Goal: Information Seeking & Learning: Understand process/instructions

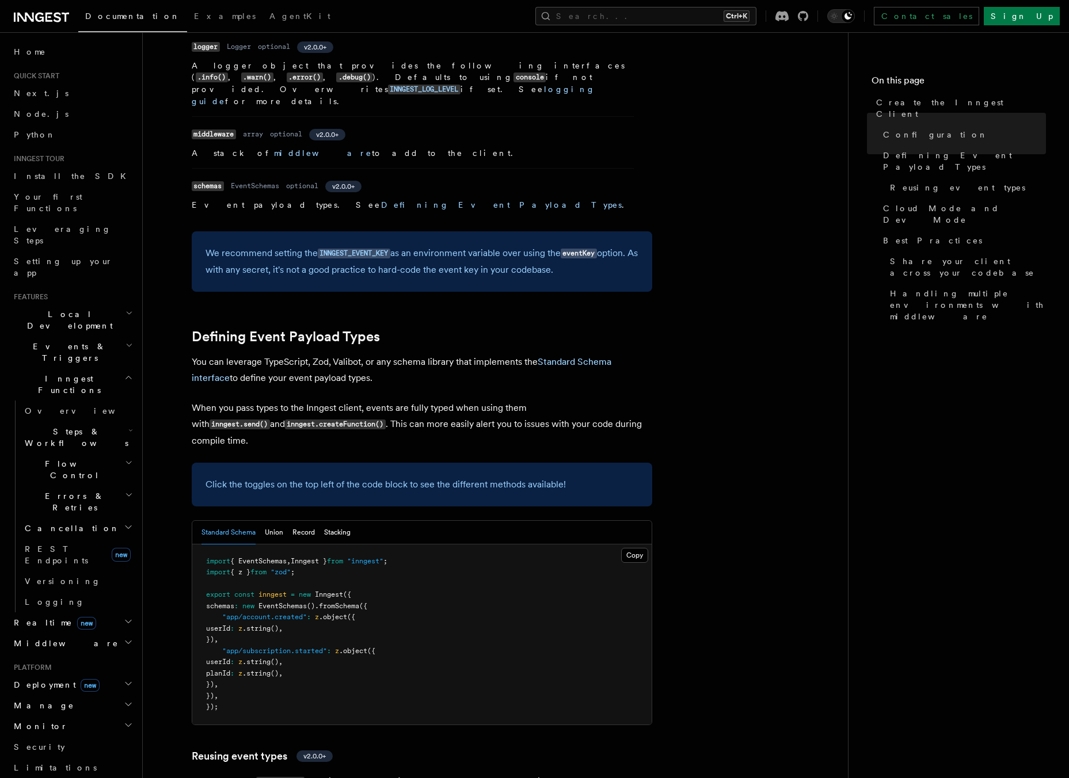
scroll to position [806, 0]
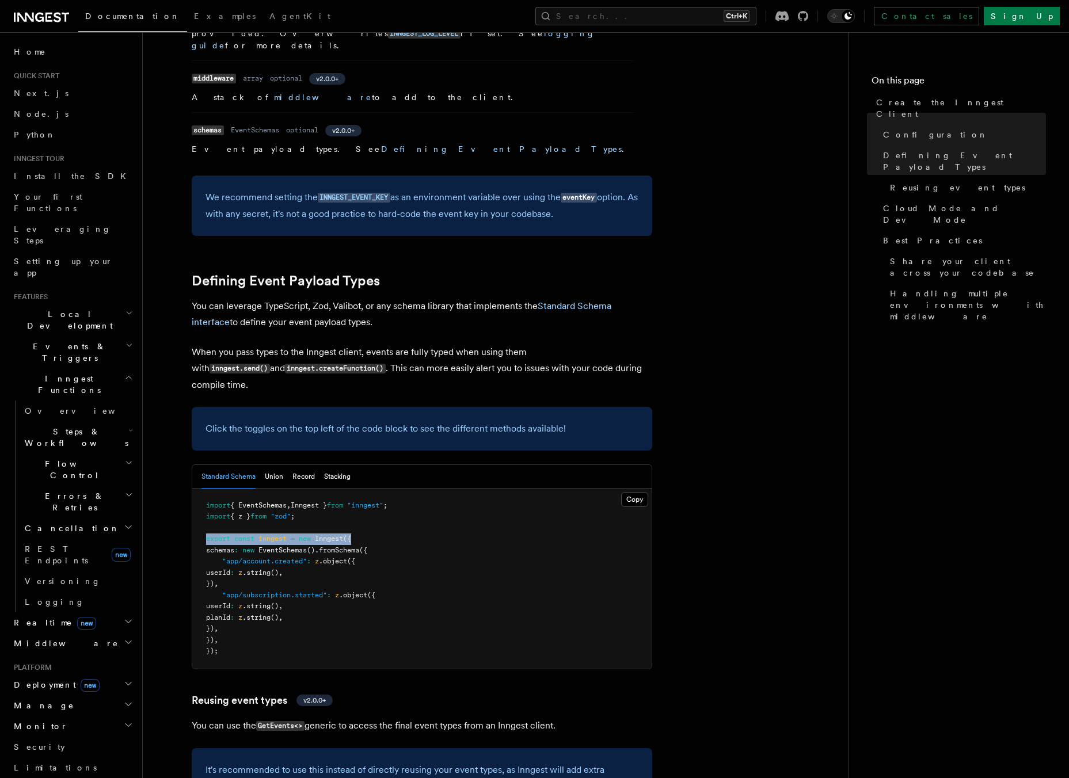
drag, startPoint x: 198, startPoint y: 427, endPoint x: 358, endPoint y: 426, distance: 160.0
click at [358, 489] on pre "import { EventSchemas , Inngest } from "inngest" ; import { z } from "zod" ; ex…" at bounding box center [421, 579] width 459 height 180
click at [636, 492] on button "Copy Copied" at bounding box center [634, 499] width 27 height 15
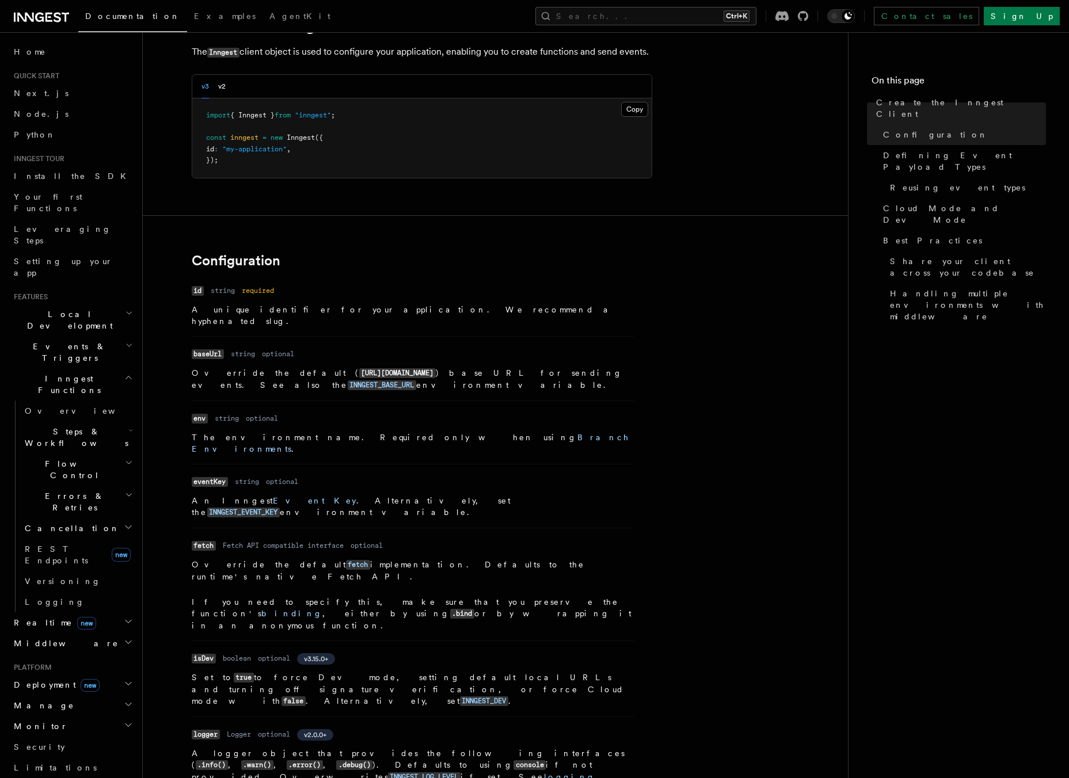
scroll to position [0, 0]
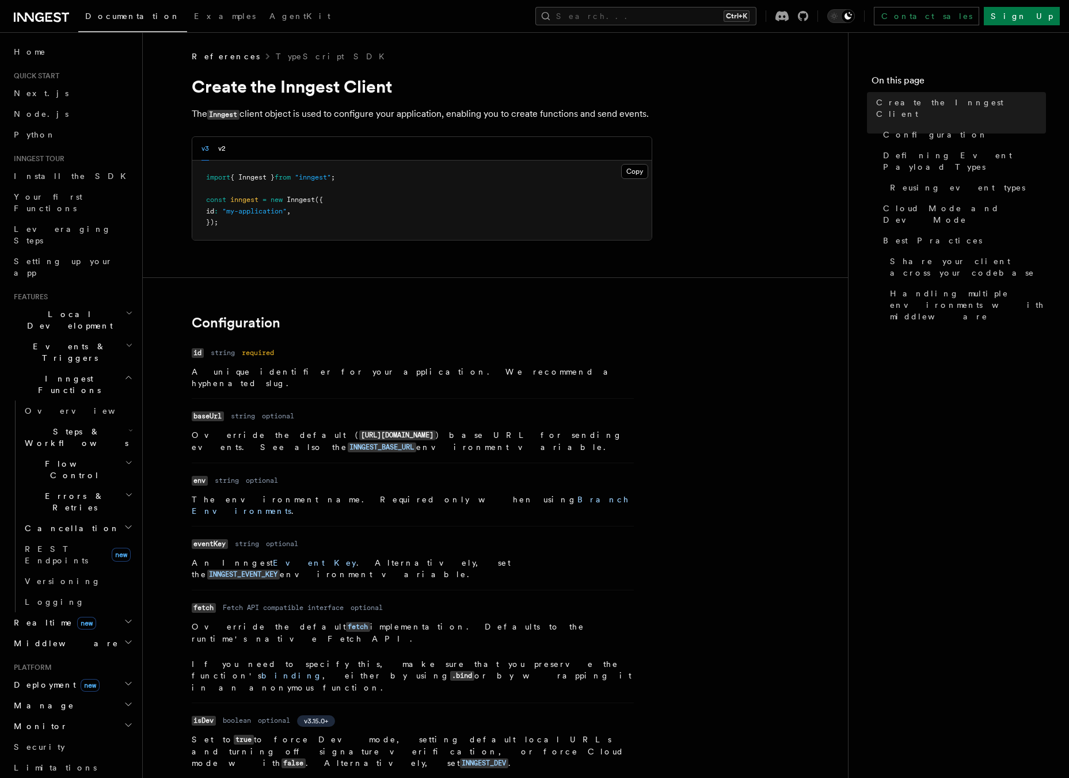
click at [242, 216] on pre "import { Inngest } from "inngest" ; const inngest = new Inngest ({ id : "my-app…" at bounding box center [421, 200] width 459 height 79
click at [634, 167] on button "Copy Copied" at bounding box center [634, 171] width 27 height 15
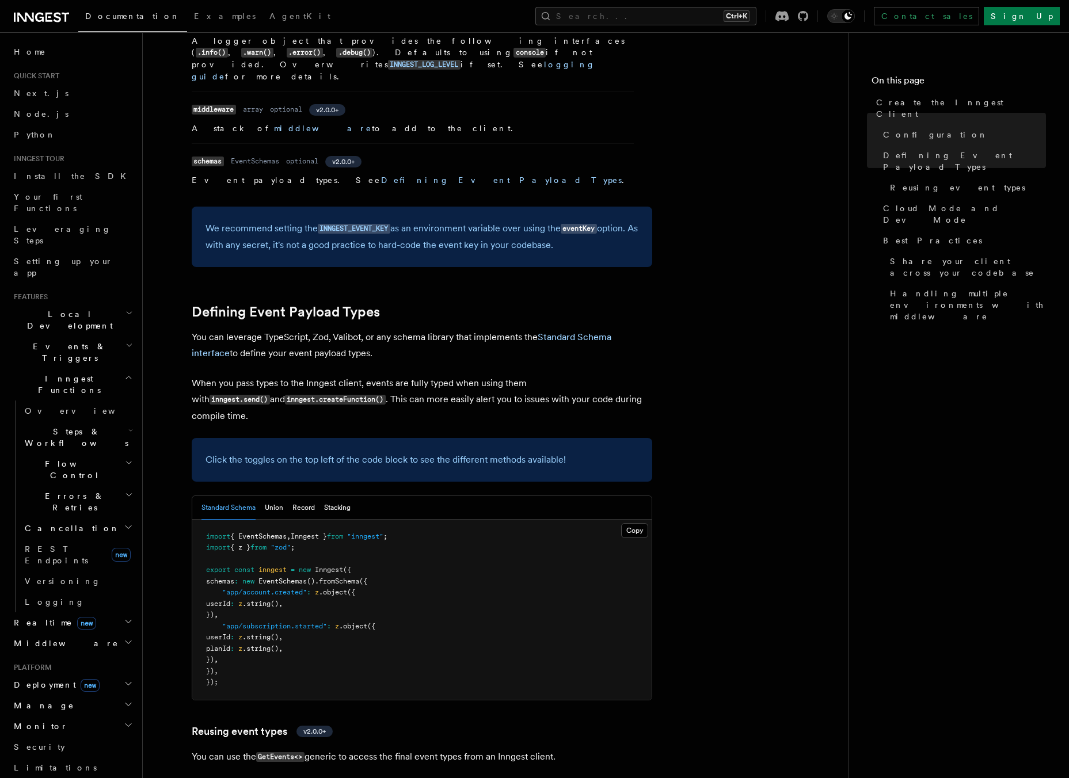
scroll to position [806, 0]
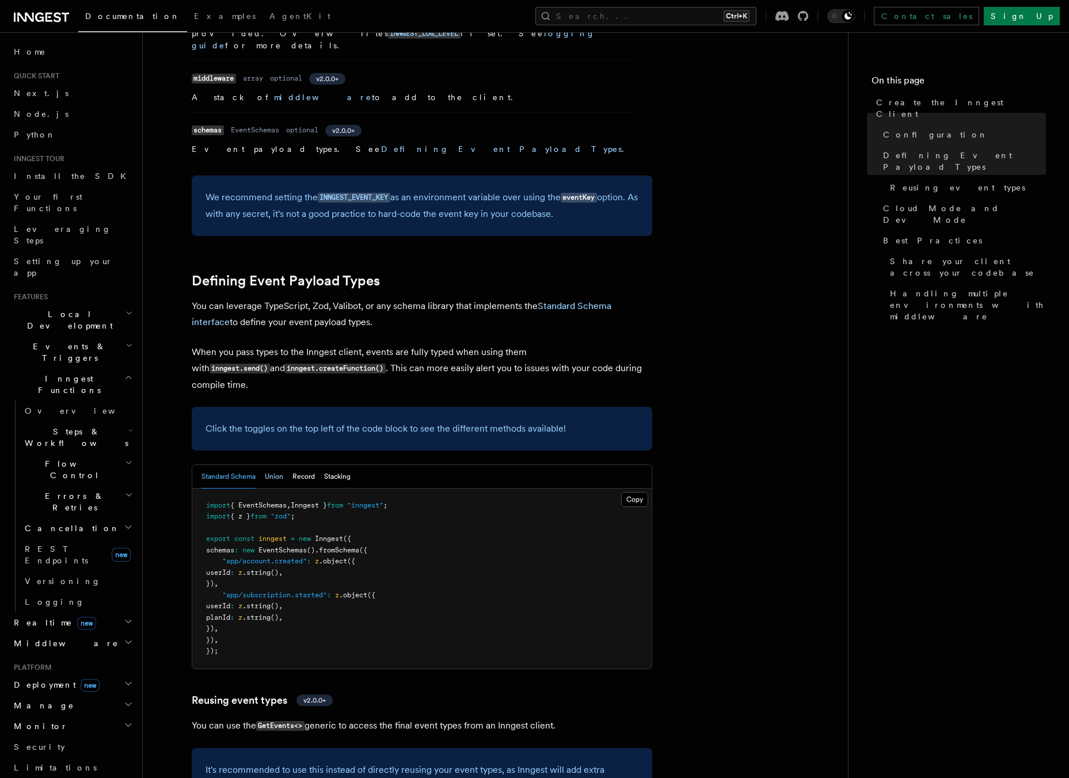
click at [275, 465] on button "Union" at bounding box center [274, 477] width 18 height 24
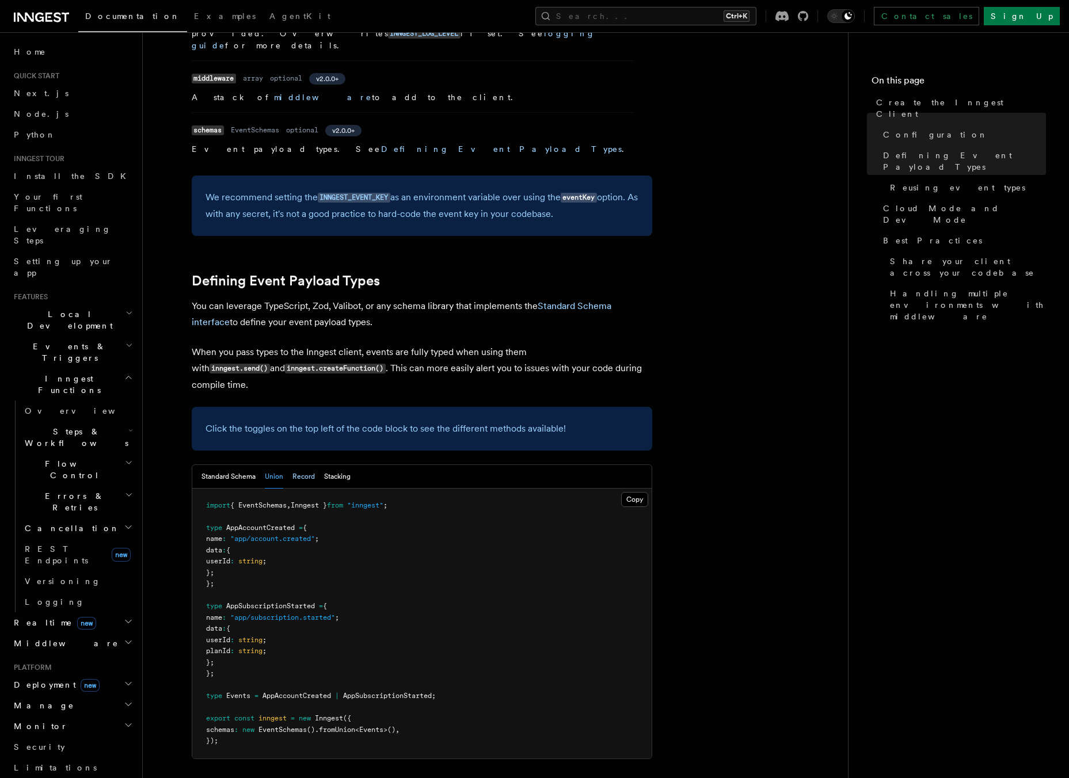
click at [311, 465] on button "Record" at bounding box center [303, 477] width 22 height 24
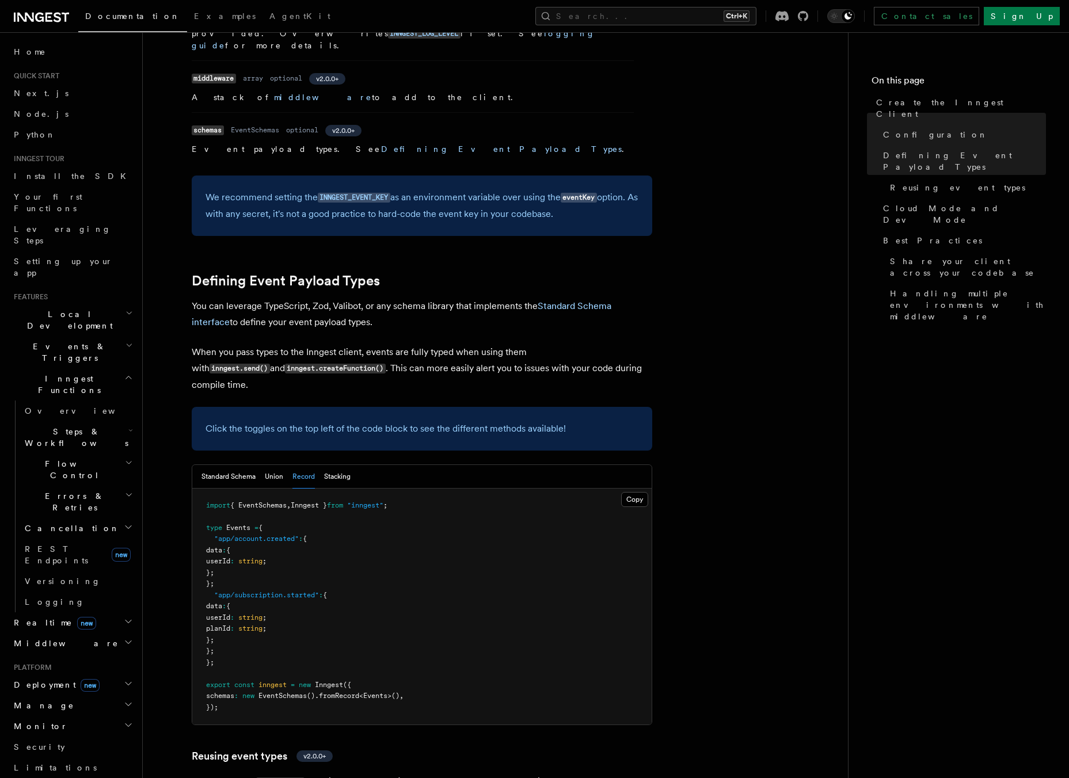
click at [355, 465] on div "Standard Schema Union Record Stacking" at bounding box center [421, 477] width 459 height 24
click at [349, 465] on button "Stacking" at bounding box center [337, 477] width 26 height 24
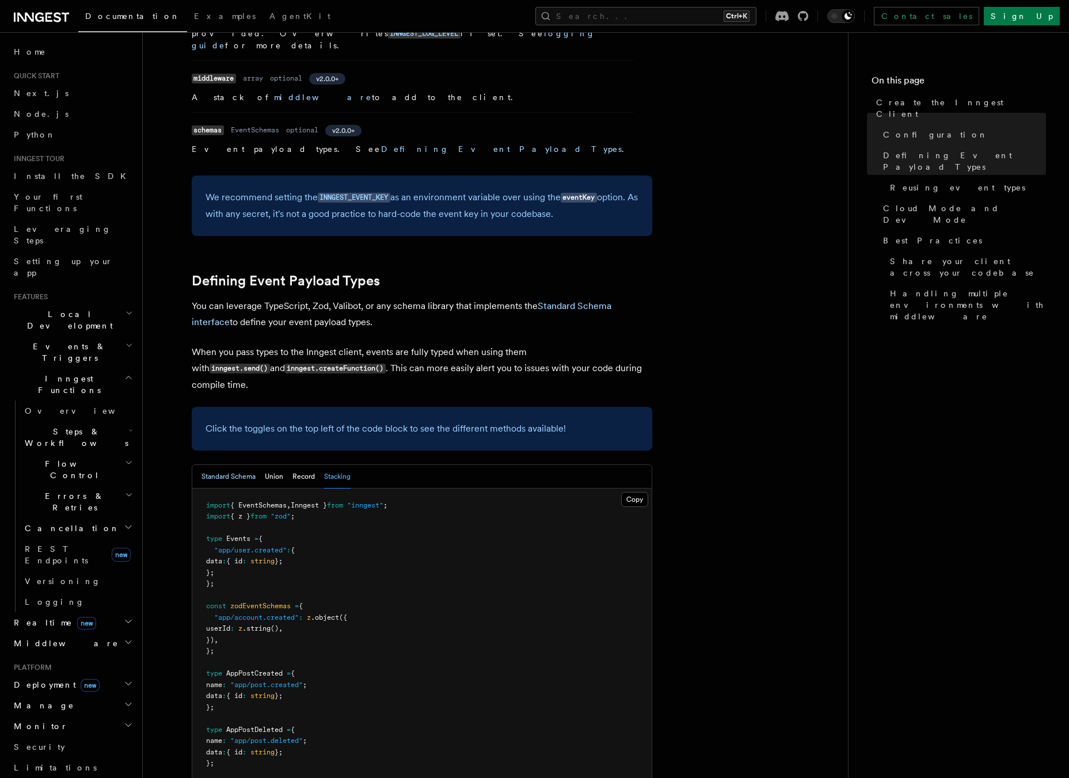
click at [220, 465] on button "Standard Schema" at bounding box center [228, 477] width 54 height 24
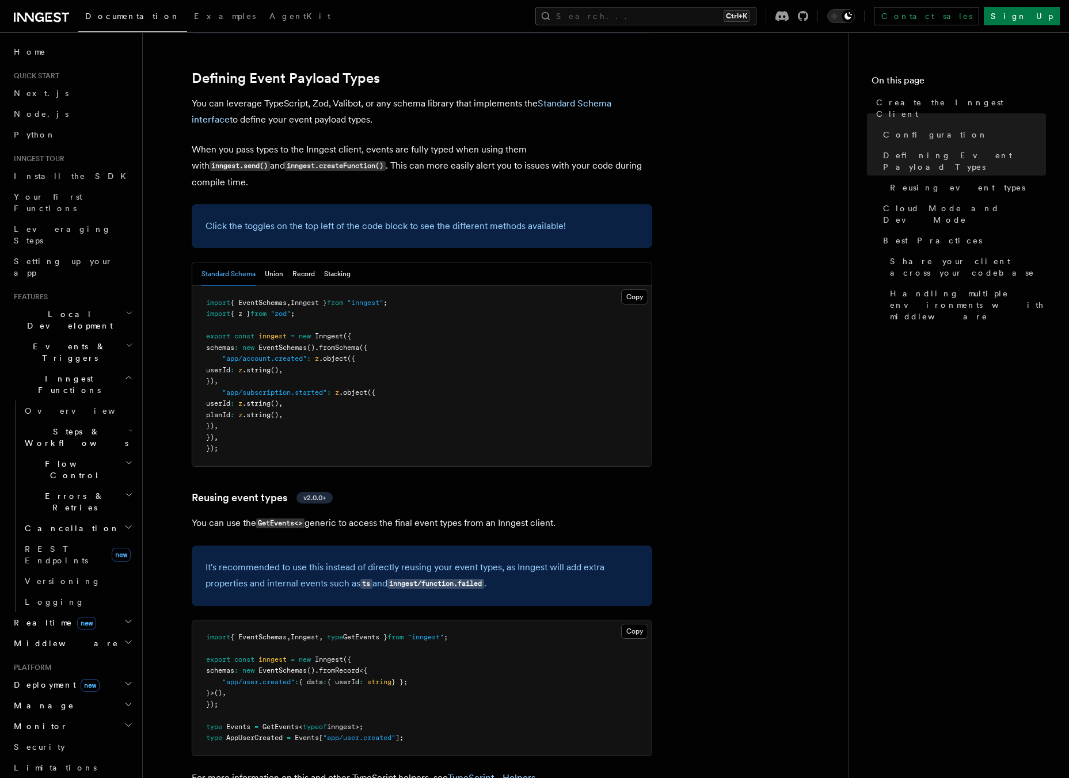
scroll to position [1209, 0]
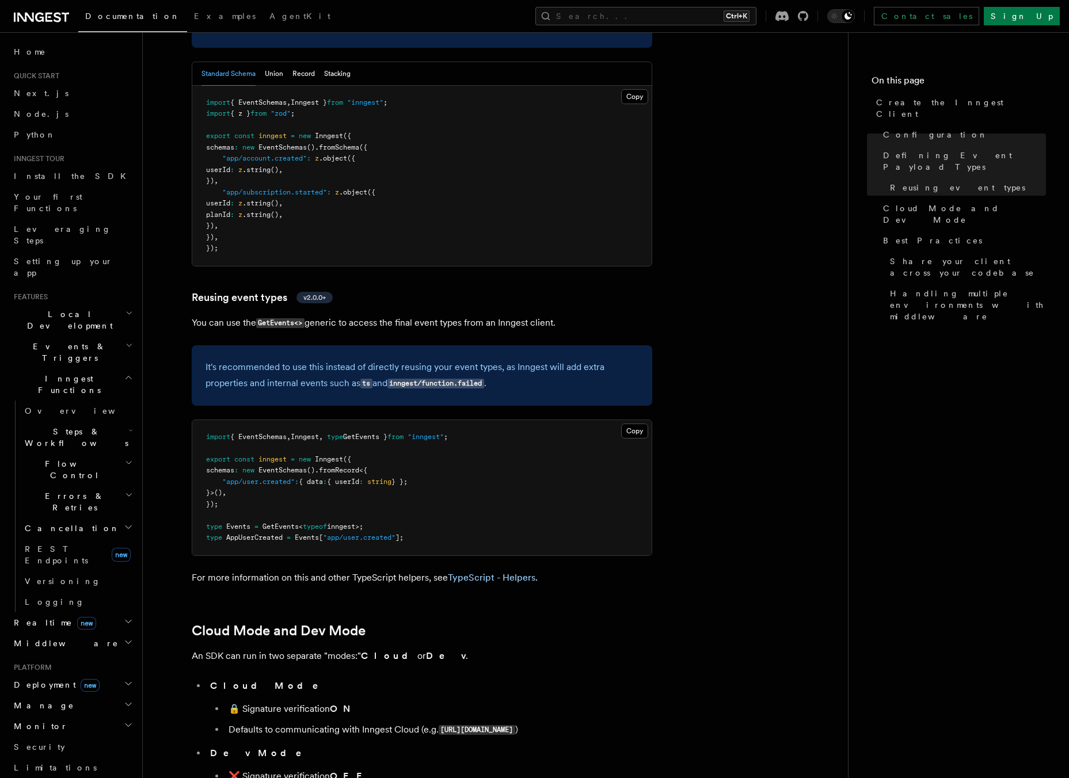
click at [275, 455] on span "inngest" at bounding box center [272, 459] width 28 height 8
drag, startPoint x: 233, startPoint y: 365, endPoint x: 426, endPoint y: 369, distance: 193.4
click at [426, 420] on pre "import { EventSchemas , Inngest , type GetEvents } from "inngest" ; export cons…" at bounding box center [421, 487] width 459 height 135
drag, startPoint x: 318, startPoint y: 422, endPoint x: 397, endPoint y: 445, distance: 82.3
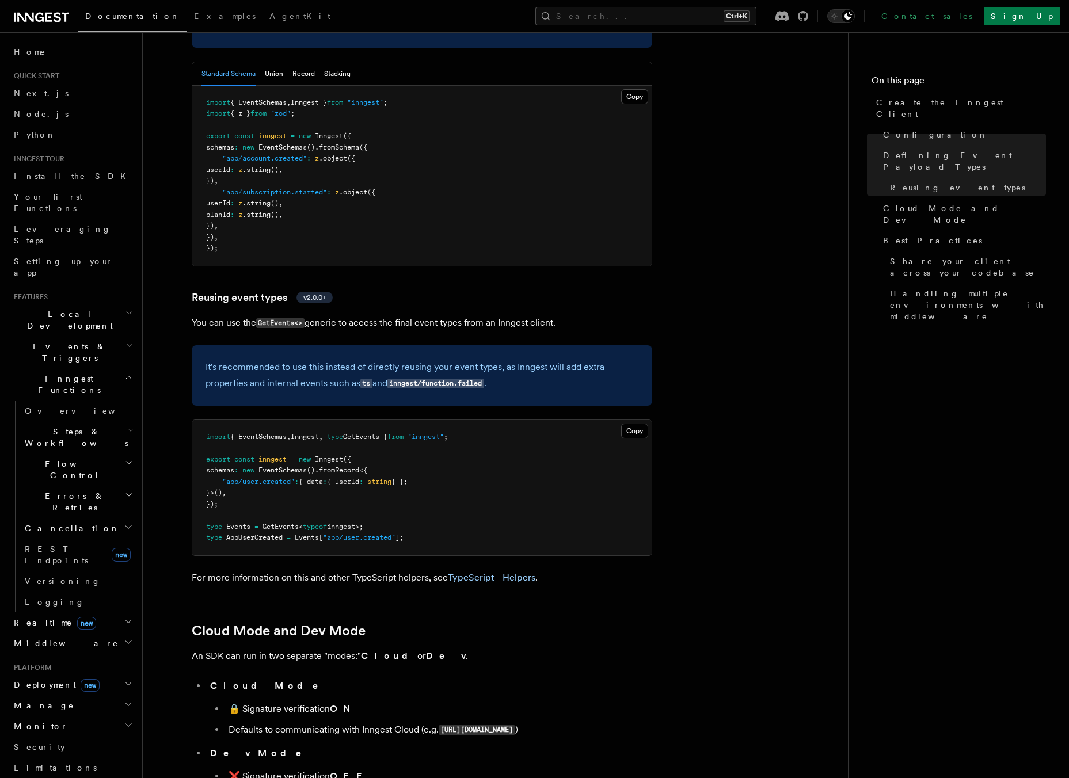
click at [319, 523] on span "typeof" at bounding box center [315, 527] width 24 height 8
drag, startPoint x: 440, startPoint y: 430, endPoint x: 197, endPoint y: 416, distance: 242.7
click at [177, 411] on article "References TypeScript SDK Create the Inngest Client The Inngest client object i…" at bounding box center [495, 364] width 668 height 3045
click at [757, 606] on article "References TypeScript SDK Create the Inngest Client The Inngest client object i…" at bounding box center [495, 364] width 668 height 3045
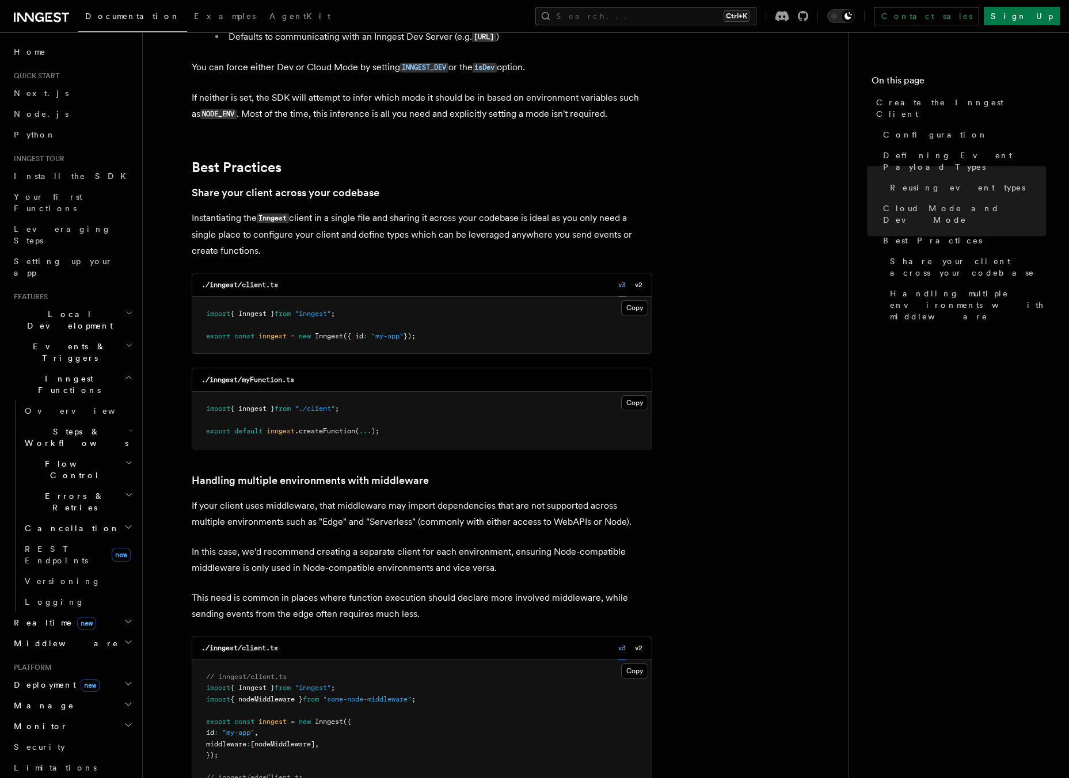
scroll to position [2015, 0]
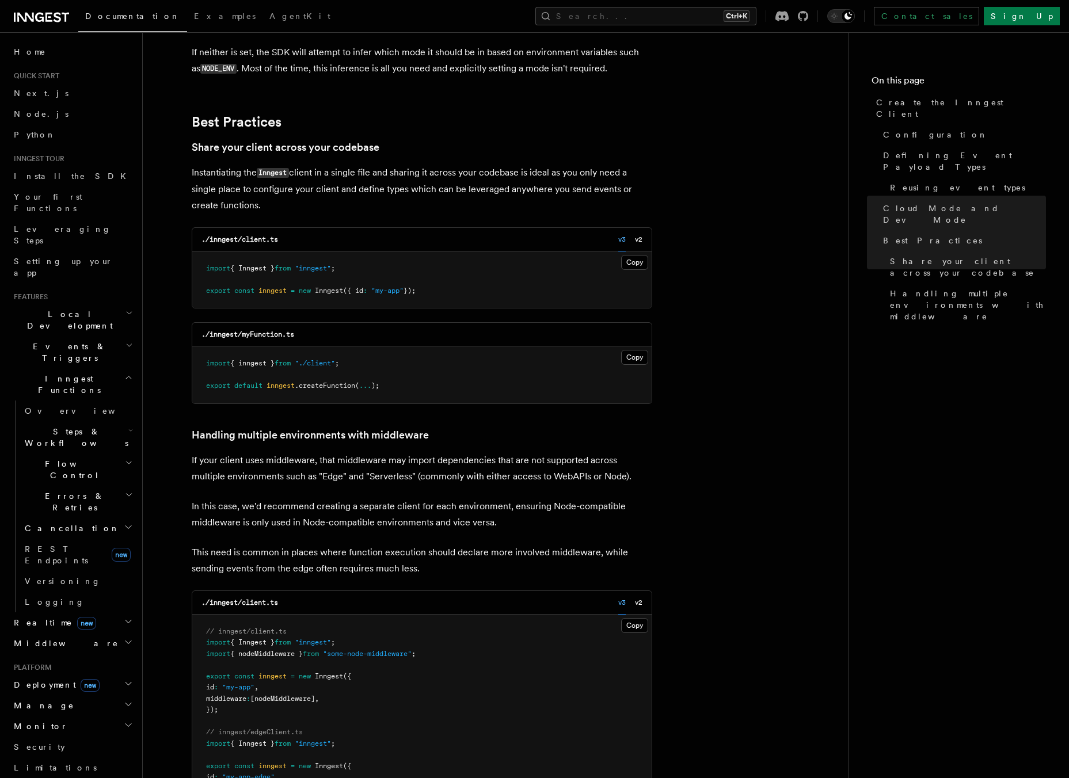
click at [320, 615] on pre "// inngest/client.ts import { Inngest } from "inngest" ; import { nodeMiddlewar…" at bounding box center [421, 711] width 459 height 192
drag, startPoint x: 222, startPoint y: 565, endPoint x: 361, endPoint y: 588, distance: 140.6
click at [361, 615] on pre "// inngest/client.ts import { Inngest } from "inngest" ; import { nodeMiddlewar…" at bounding box center [421, 711] width 459 height 192
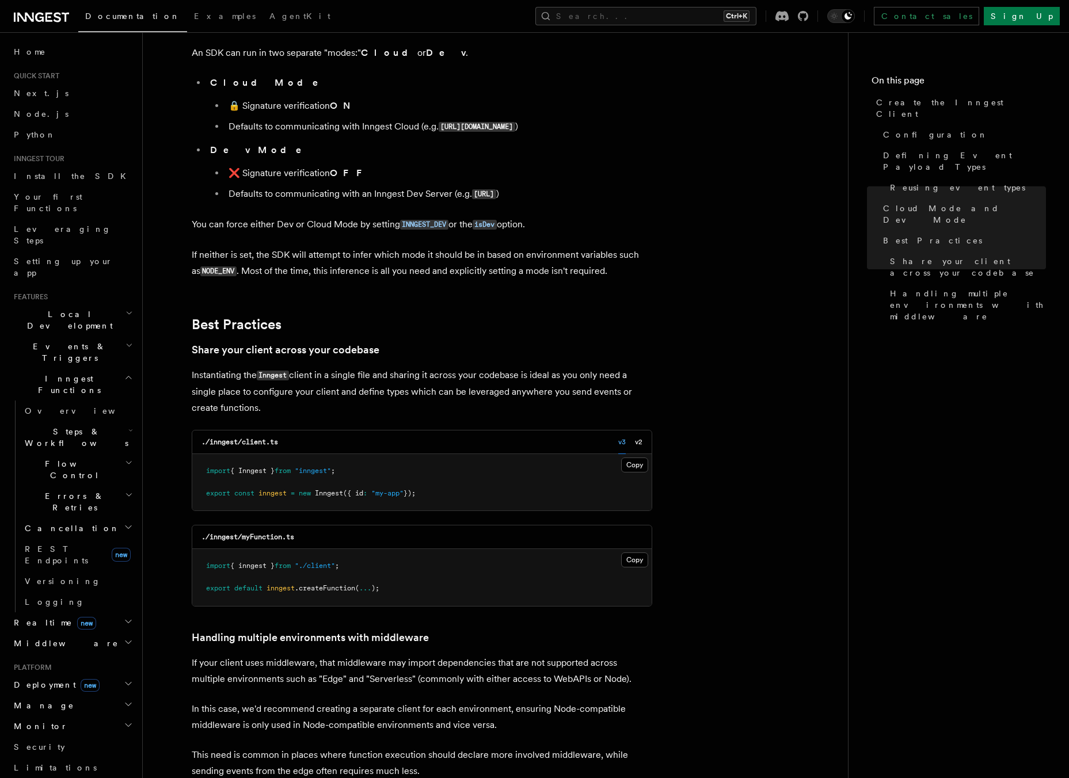
scroll to position [1806, 0]
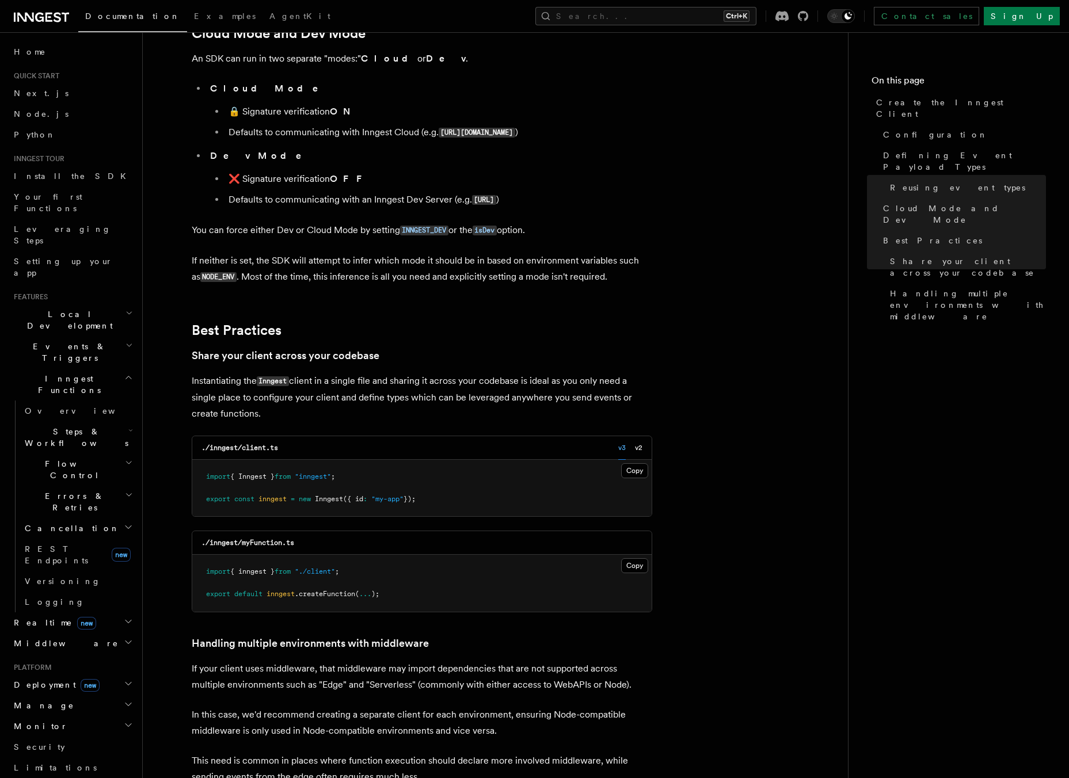
click at [639, 436] on button "v2" at bounding box center [638, 448] width 7 height 24
click at [618, 436] on button "v3" at bounding box center [621, 448] width 7 height 24
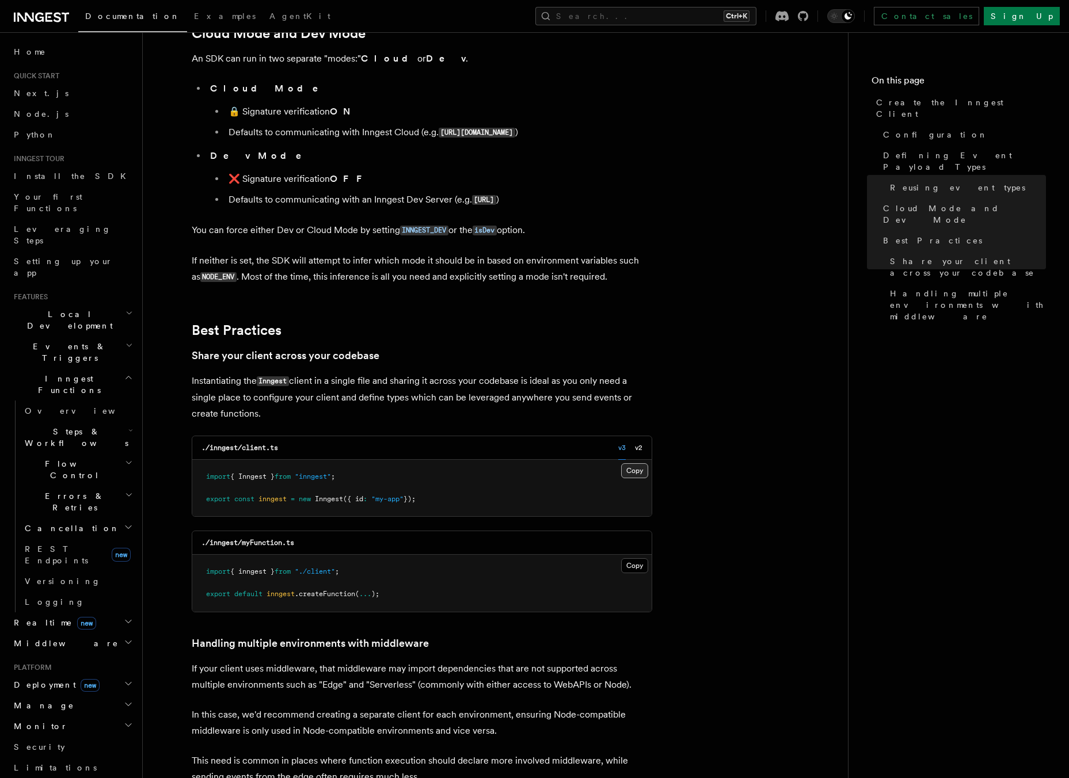
click at [635, 463] on button "Copy Copied" at bounding box center [634, 470] width 27 height 15
drag, startPoint x: 284, startPoint y: 335, endPoint x: 242, endPoint y: 341, distance: 42.4
click at [242, 436] on div "./inngest/client.ts v3 v2" at bounding box center [421, 448] width 459 height 24
copy code "client.ts"
click at [319, 531] on div "./inngest/myFunction.ts" at bounding box center [421, 543] width 459 height 24
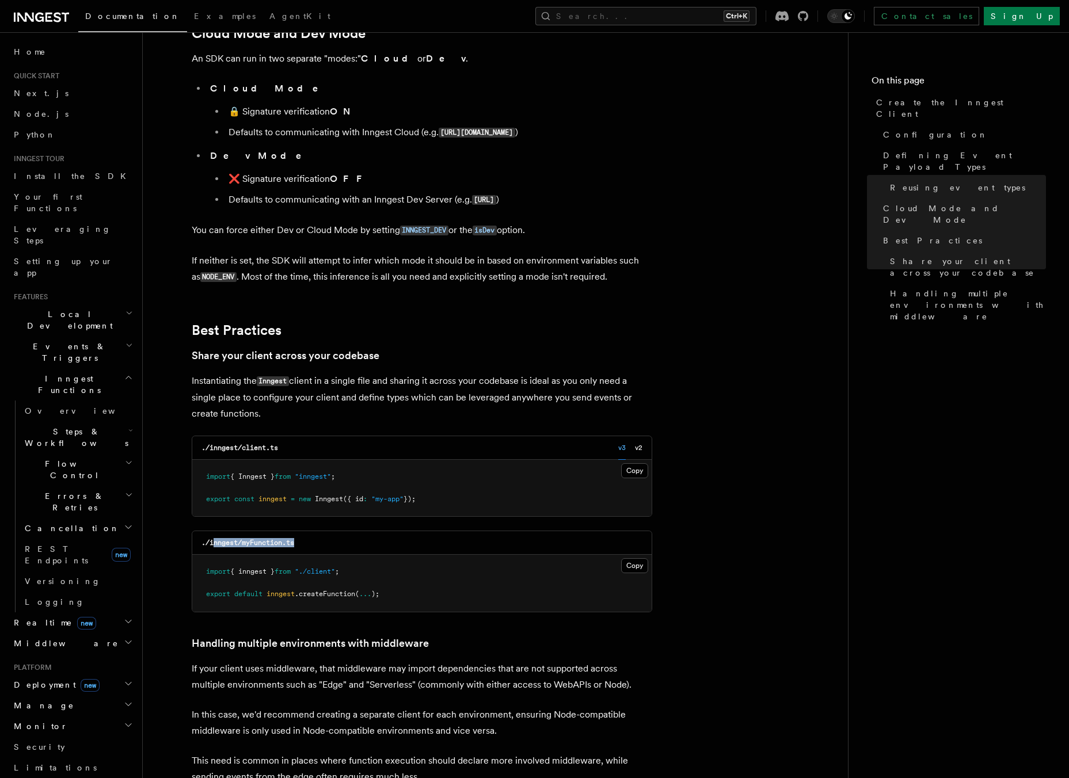
click at [319, 531] on div "./inngest/myFunction.ts" at bounding box center [421, 543] width 459 height 24
click at [639, 558] on button "Copy Copied" at bounding box center [634, 565] width 27 height 15
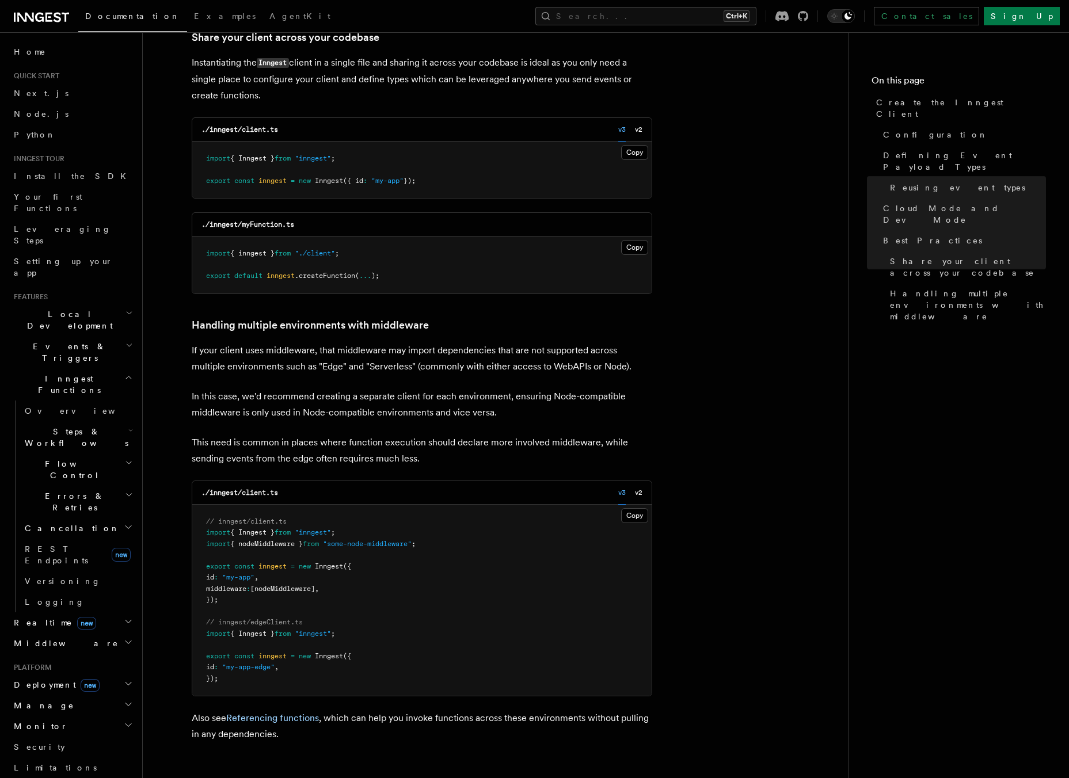
scroll to position [2209, 0]
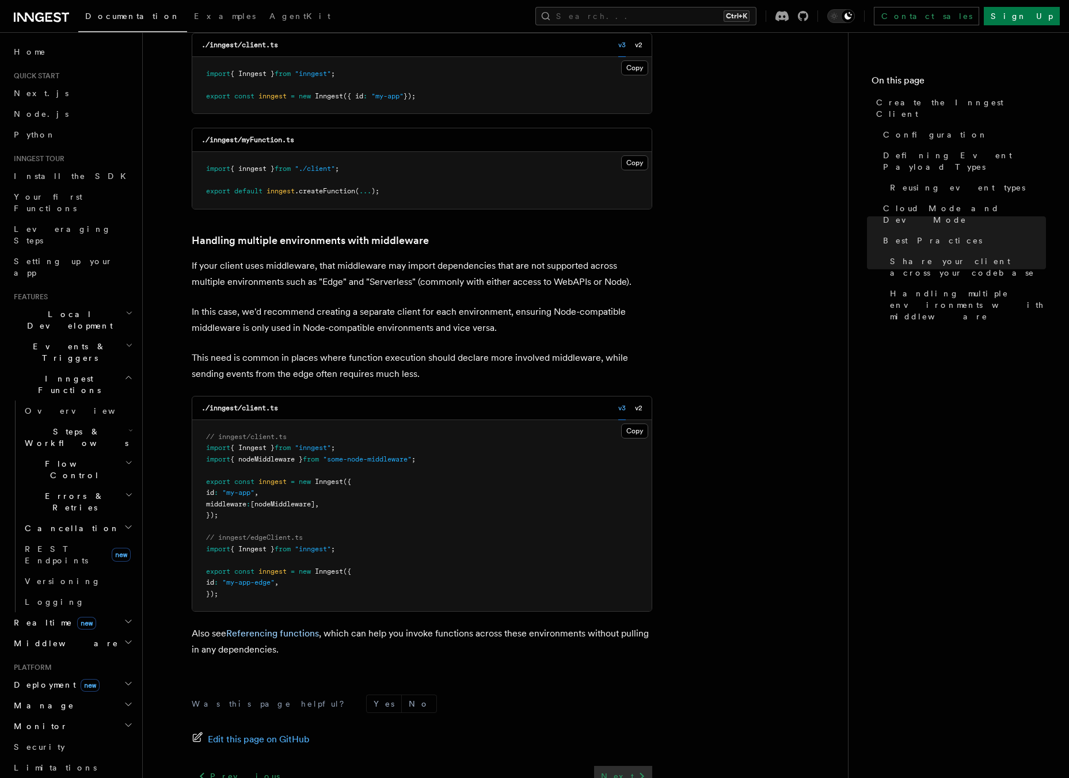
click at [619, 766] on link "Next" at bounding box center [623, 776] width 58 height 21
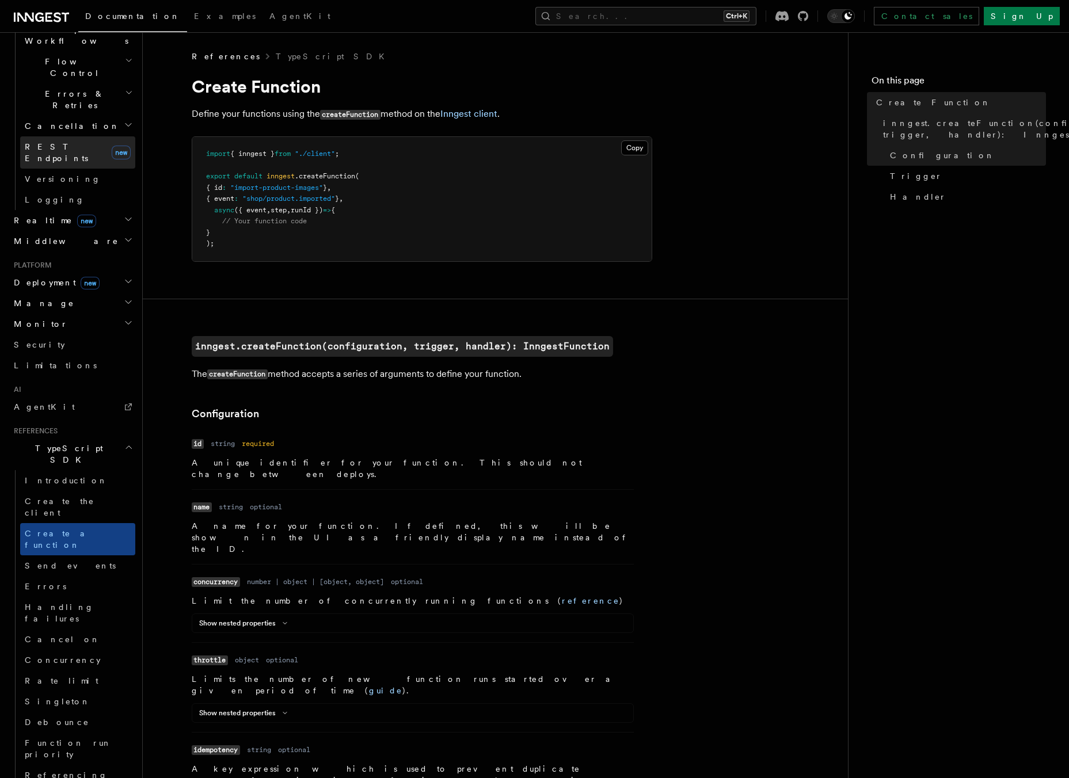
scroll to position [539, 0]
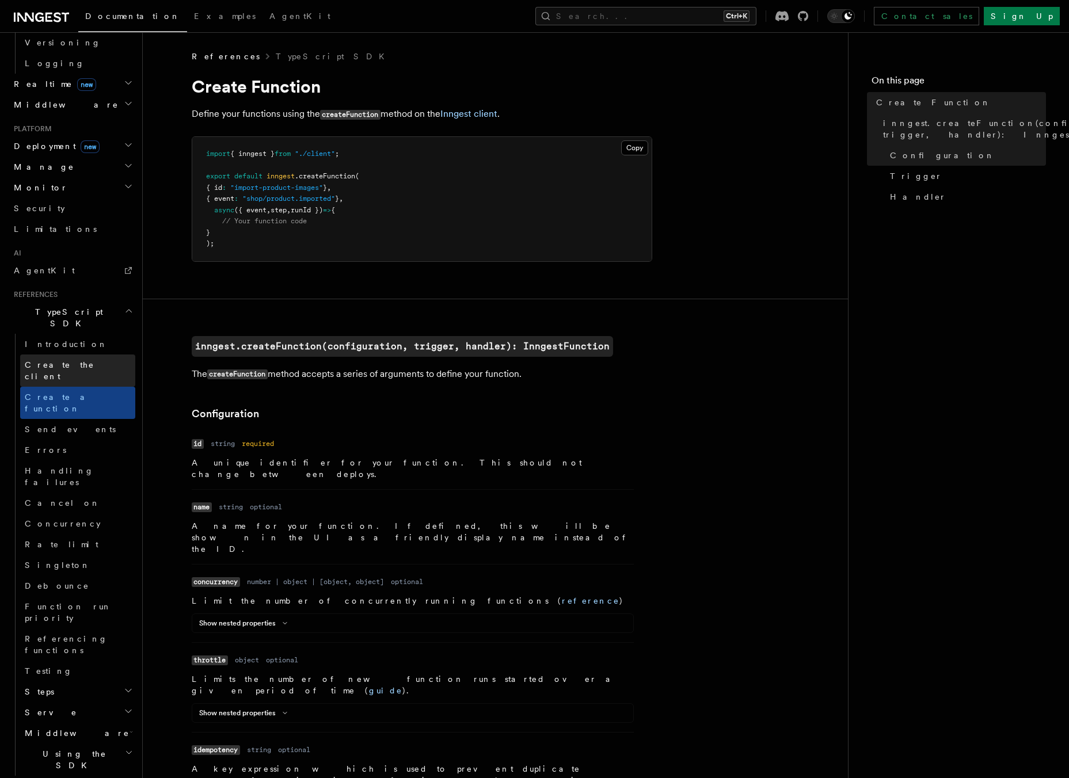
click at [35, 355] on link "Create the client" at bounding box center [77, 371] width 115 height 32
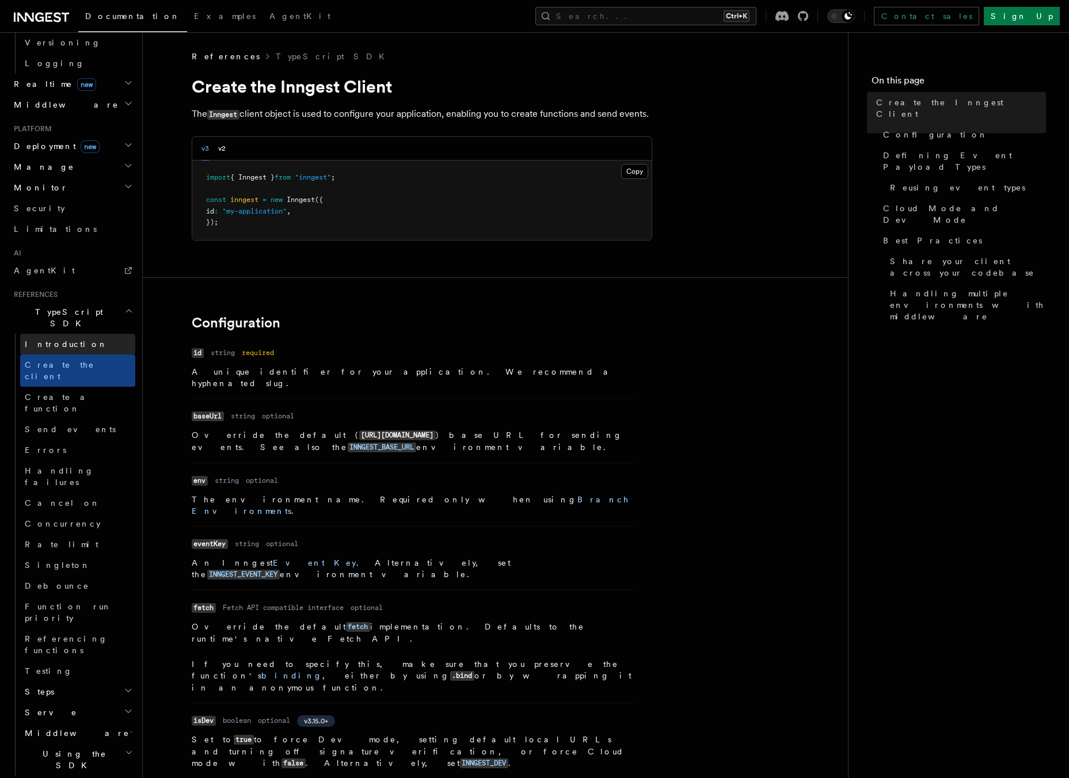
click at [58, 340] on span "Introduction" at bounding box center [66, 344] width 83 height 9
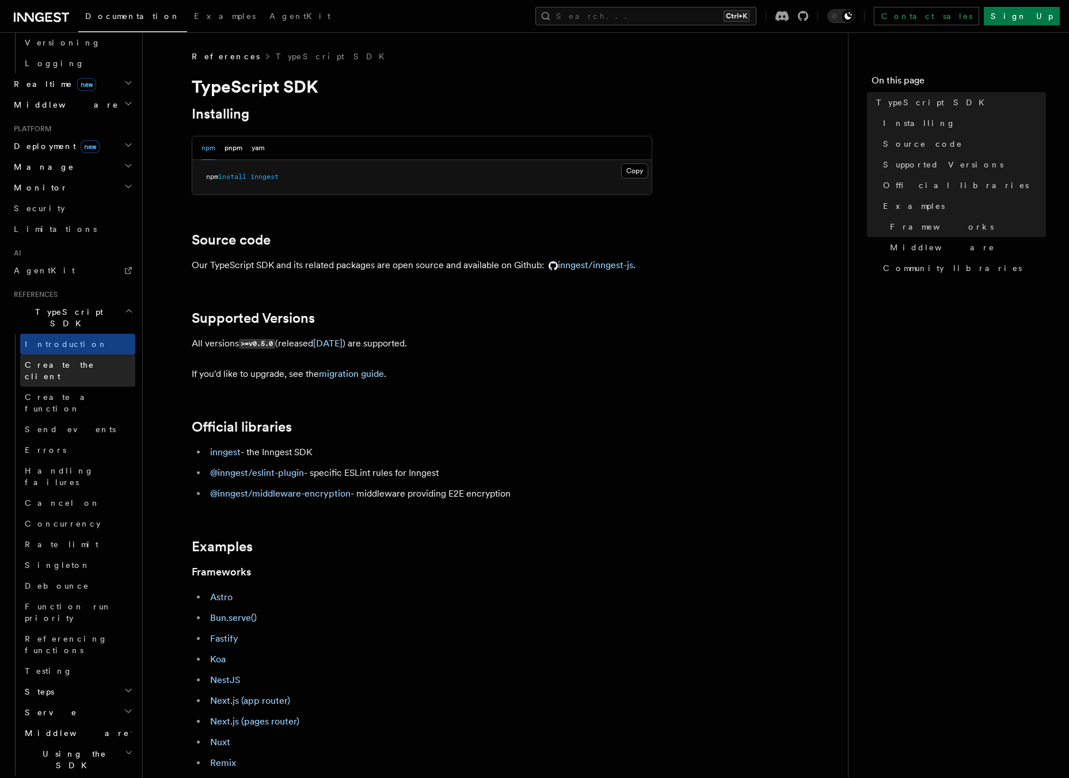
click at [47, 360] on span "Create the client" at bounding box center [60, 370] width 70 height 21
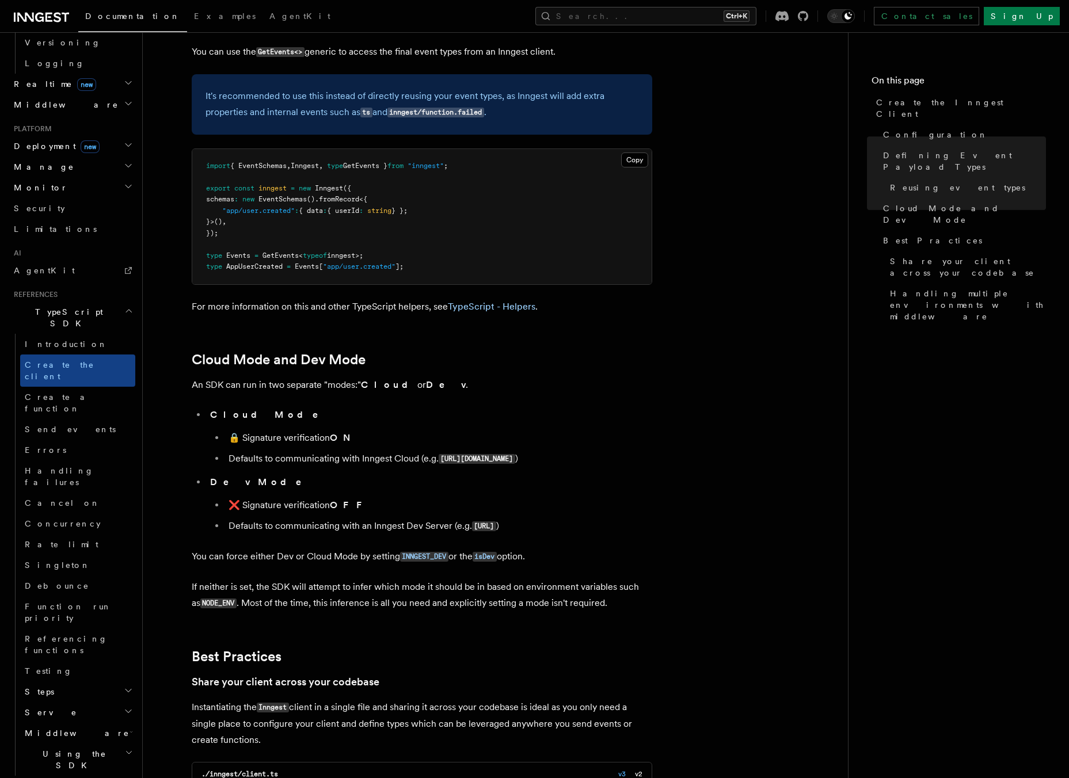
scroll to position [2209, 0]
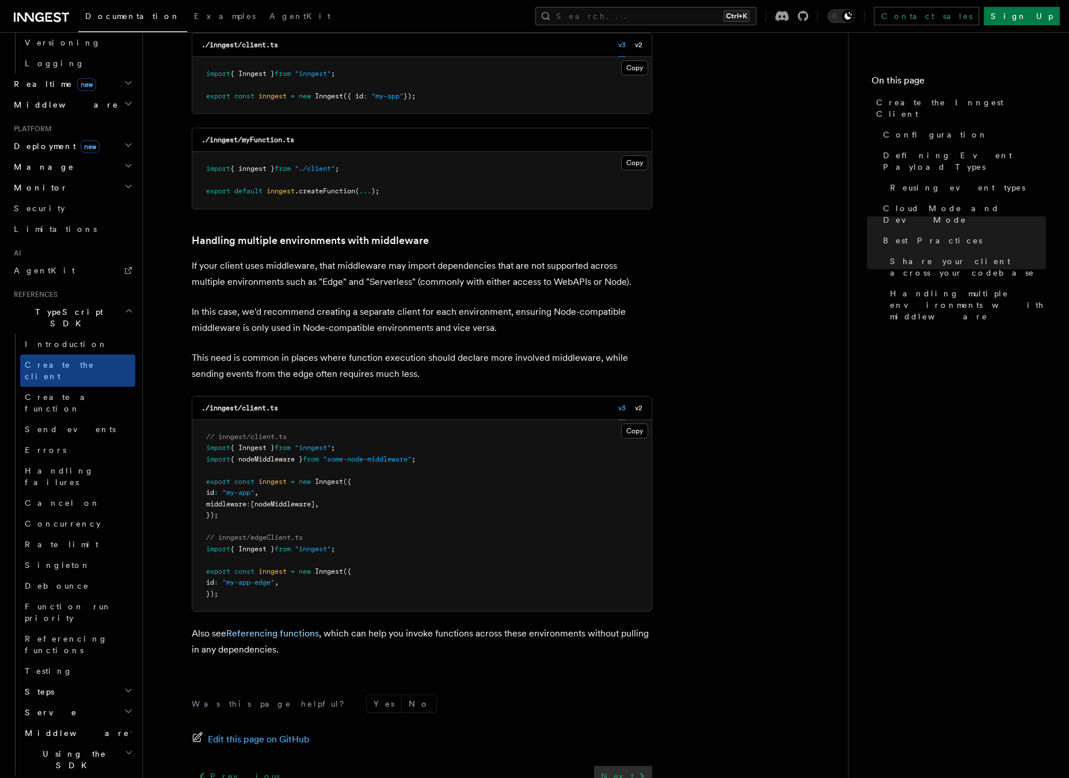
click at [638, 770] on icon at bounding box center [642, 777] width 14 height 14
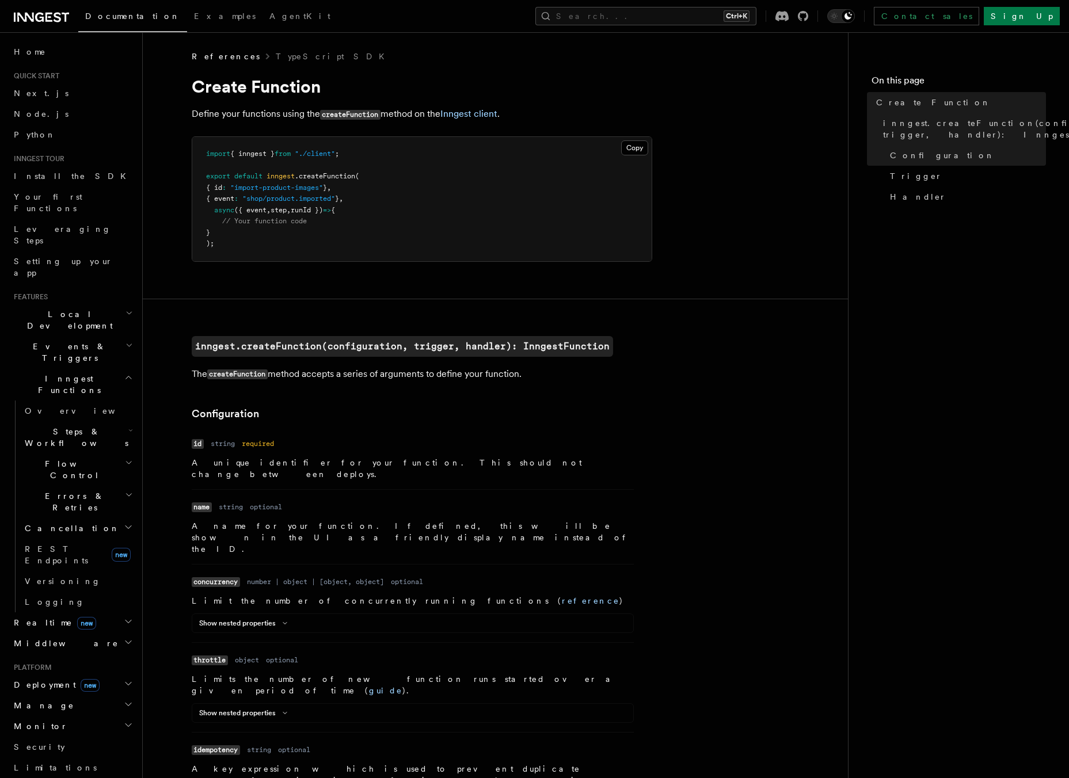
drag, startPoint x: 203, startPoint y: 112, endPoint x: 378, endPoint y: 110, distance: 175.0
click at [378, 110] on p "Define your functions using the createFunction method on the Inngest client ." at bounding box center [422, 114] width 460 height 17
click at [363, 117] on code "createFunction" at bounding box center [350, 115] width 60 height 10
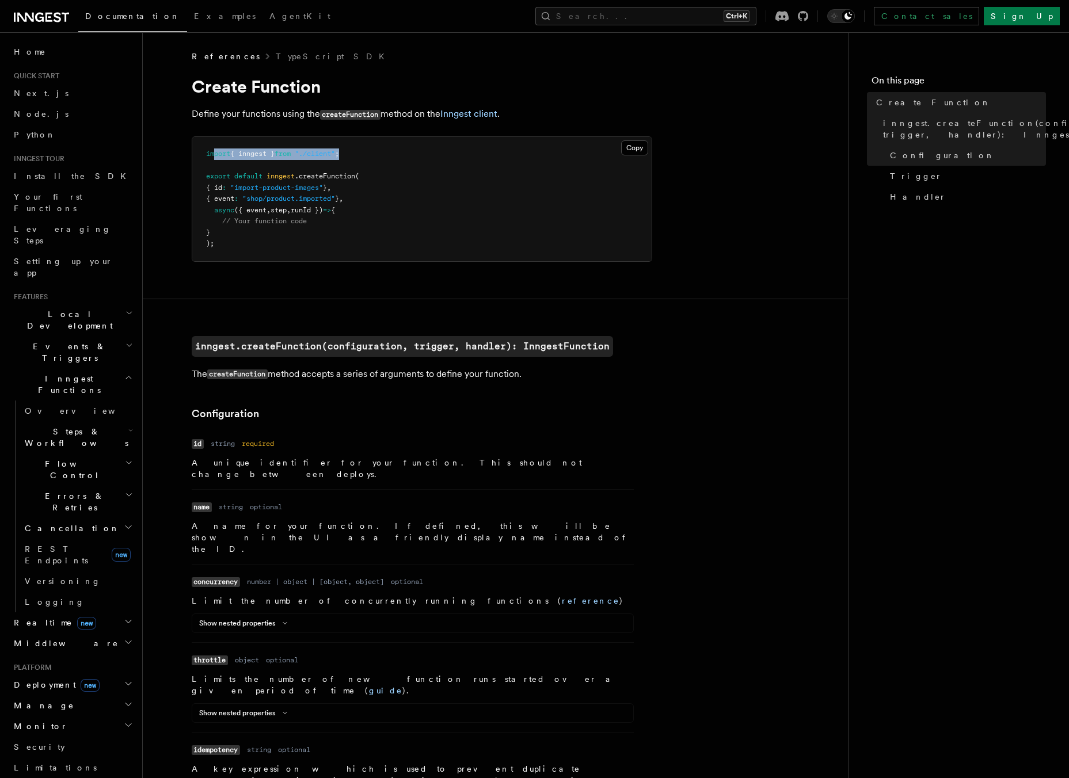
drag, startPoint x: 218, startPoint y: 155, endPoint x: 386, endPoint y: 151, distance: 167.5
click at [386, 151] on pre "import { inngest } from "./client" ; export default inngest .createFunction ( {…" at bounding box center [421, 199] width 459 height 124
drag, startPoint x: 223, startPoint y: 181, endPoint x: 356, endPoint y: 173, distance: 133.7
click at [356, 173] on pre "import { inngest } from "./client" ; export default inngest .createFunction ( {…" at bounding box center [421, 199] width 459 height 124
drag, startPoint x: 211, startPoint y: 189, endPoint x: 364, endPoint y: 209, distance: 153.8
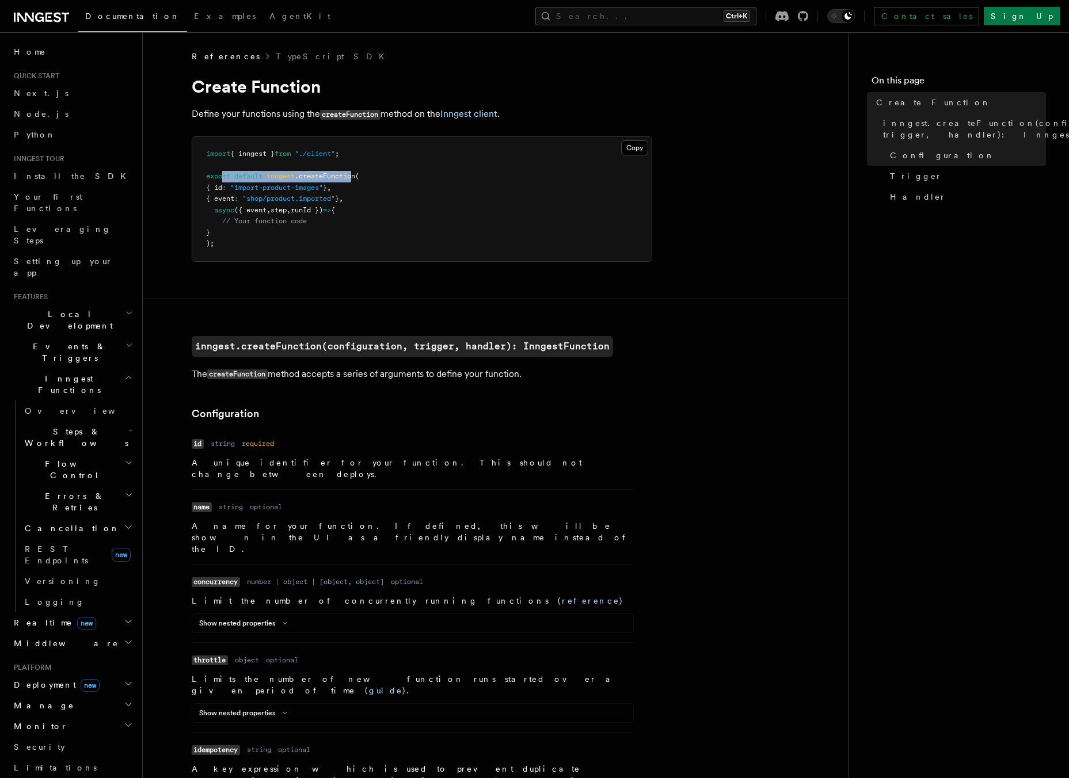
click at [364, 209] on pre "import { inngest } from "./client" ; export default inngest .createFunction ( {…" at bounding box center [421, 199] width 459 height 124
click at [632, 148] on button "Copy Copied" at bounding box center [634, 147] width 27 height 15
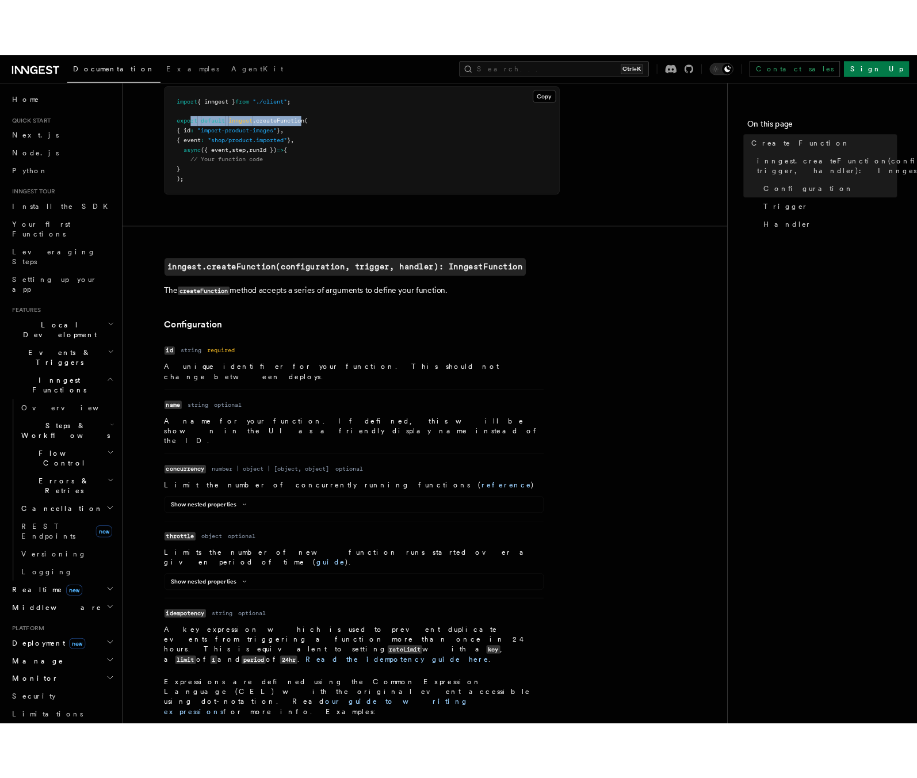
scroll to position [134, 0]
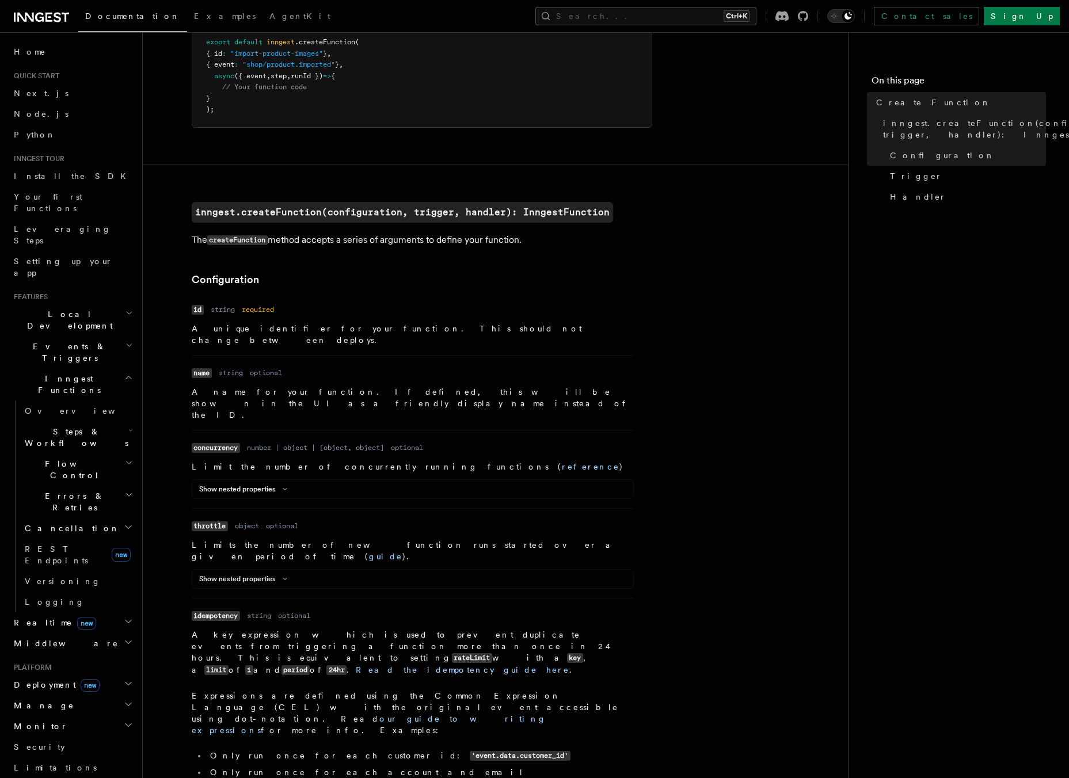
drag, startPoint x: 631, startPoint y: 425, endPoint x: 619, endPoint y: 299, distance: 127.2
click at [631, 440] on dl "Name concurrency Type number | object | [object, object] Required optional Desc…" at bounding box center [413, 469] width 442 height 59
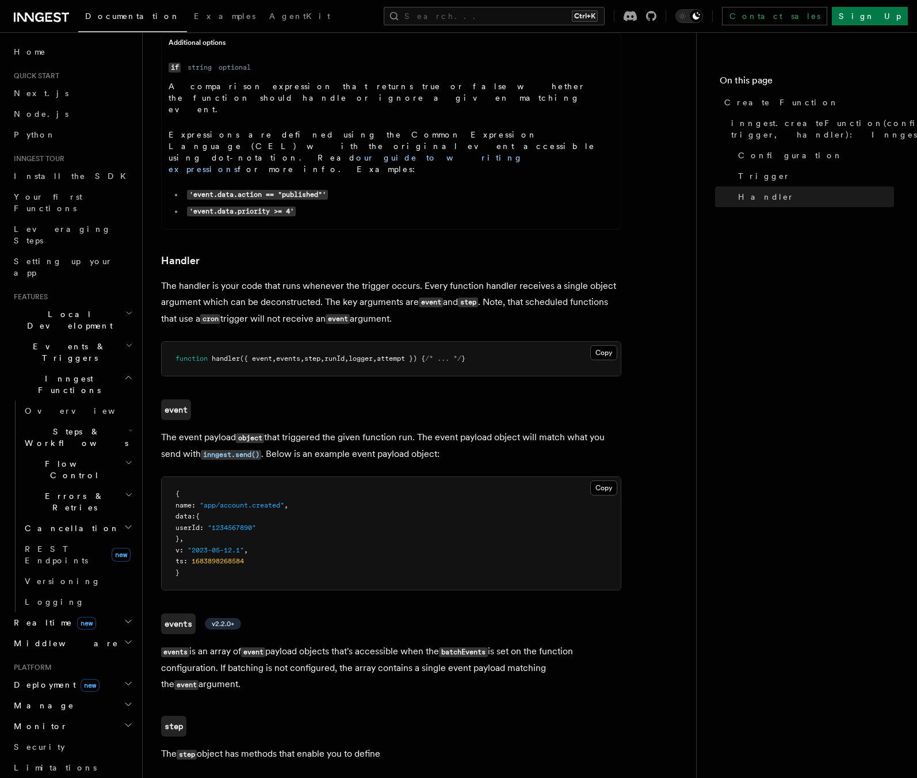
scroll to position [2392, 0]
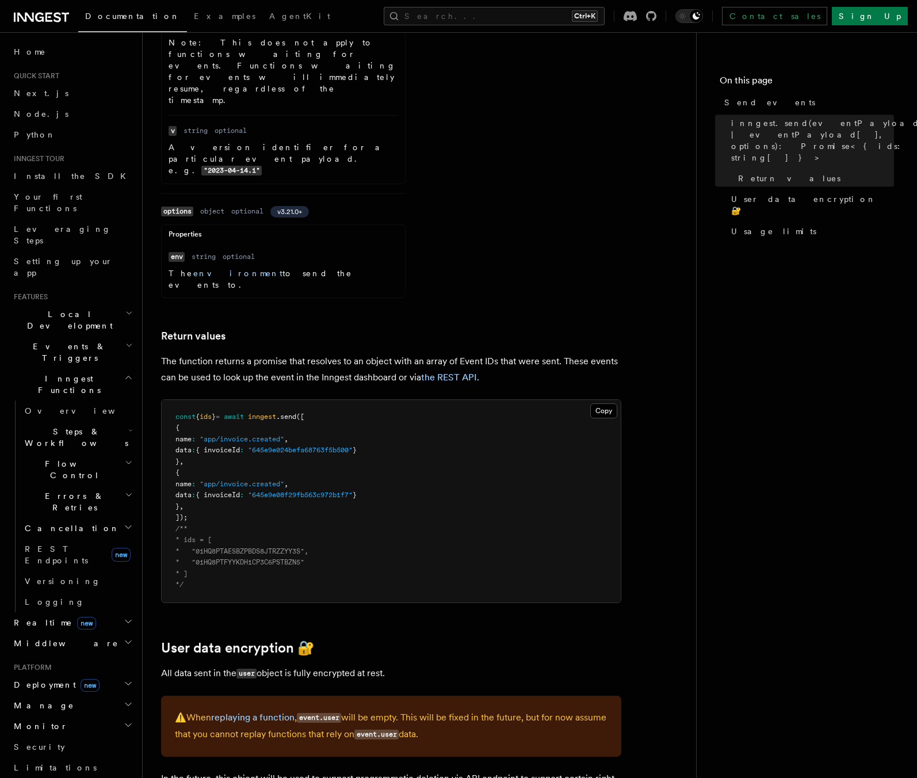
scroll to position [1181, 0]
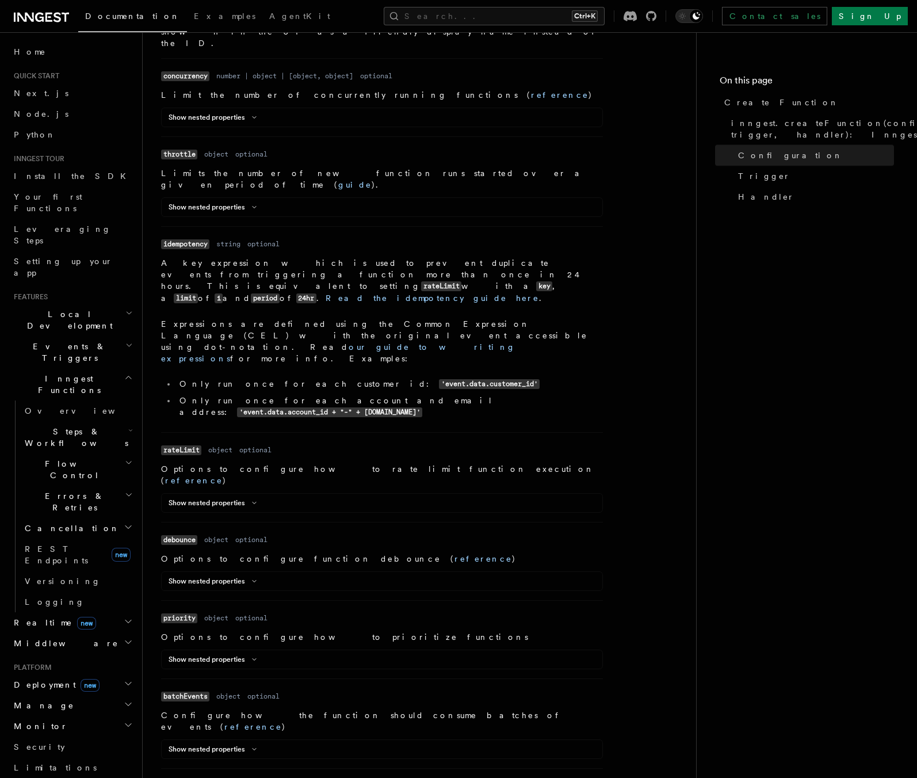
scroll to position [537, 0]
